Goal: Transaction & Acquisition: Purchase product/service

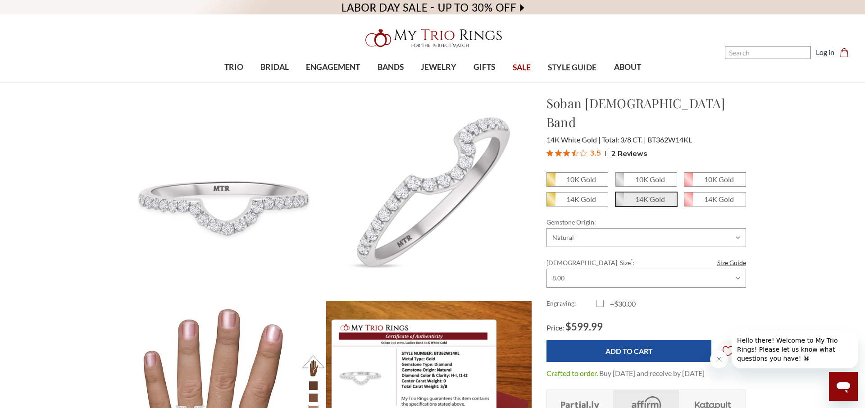
click at [731, 55] on input "Search" at bounding box center [768, 52] width 86 height 13
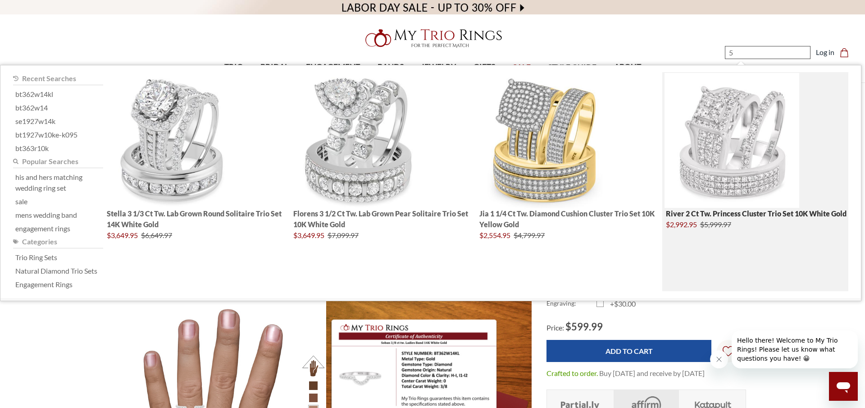
type input "50"
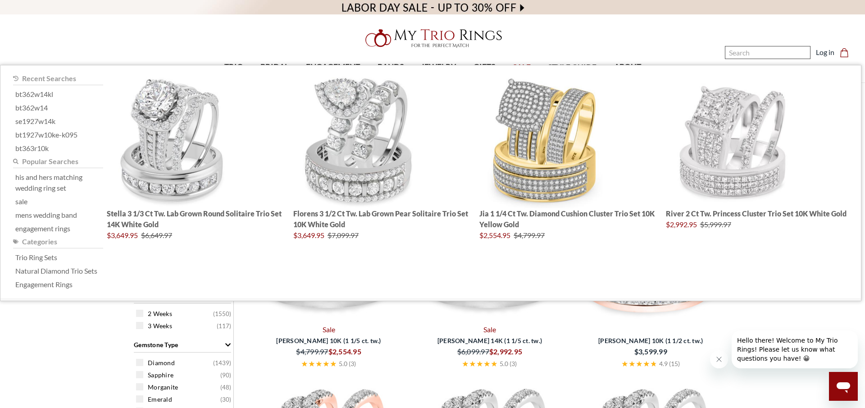
click at [728, 57] on input "Search" at bounding box center [768, 52] width 86 height 13
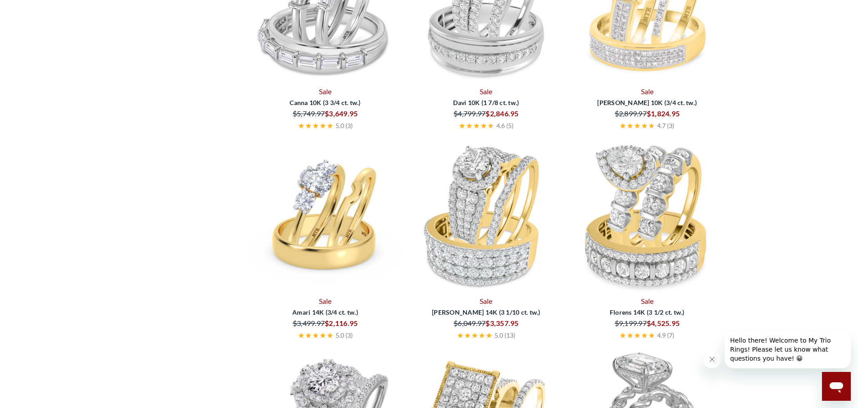
scroll to position [1306, 0]
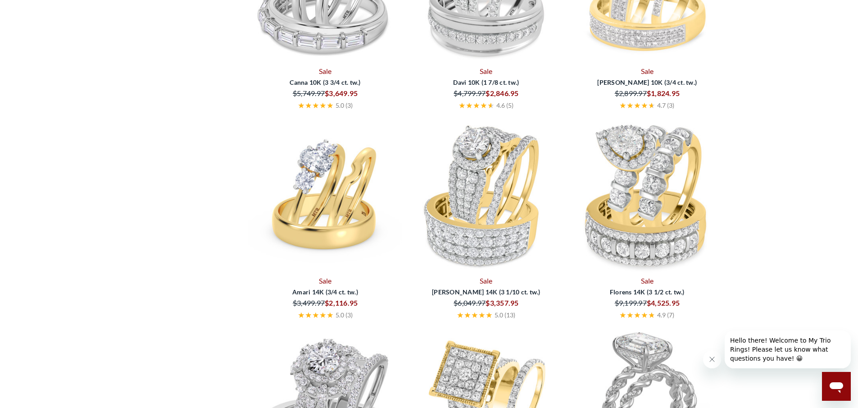
type input "34"
click at [323, 225] on img at bounding box center [325, 196] width 154 height 154
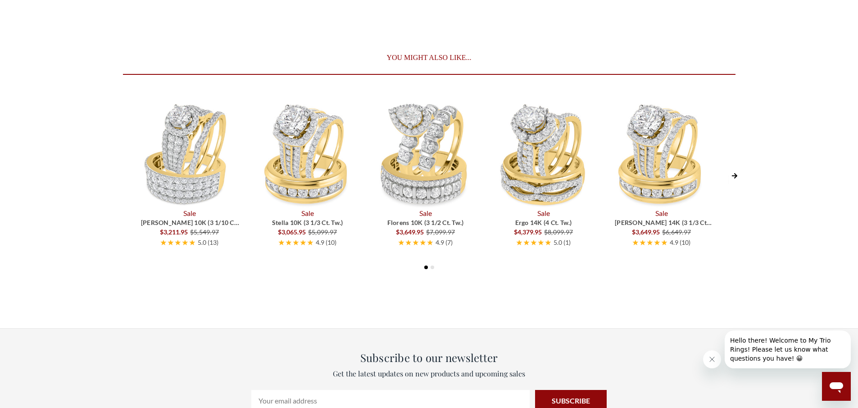
scroll to position [4305, 0]
